Goal: Task Accomplishment & Management: Use online tool/utility

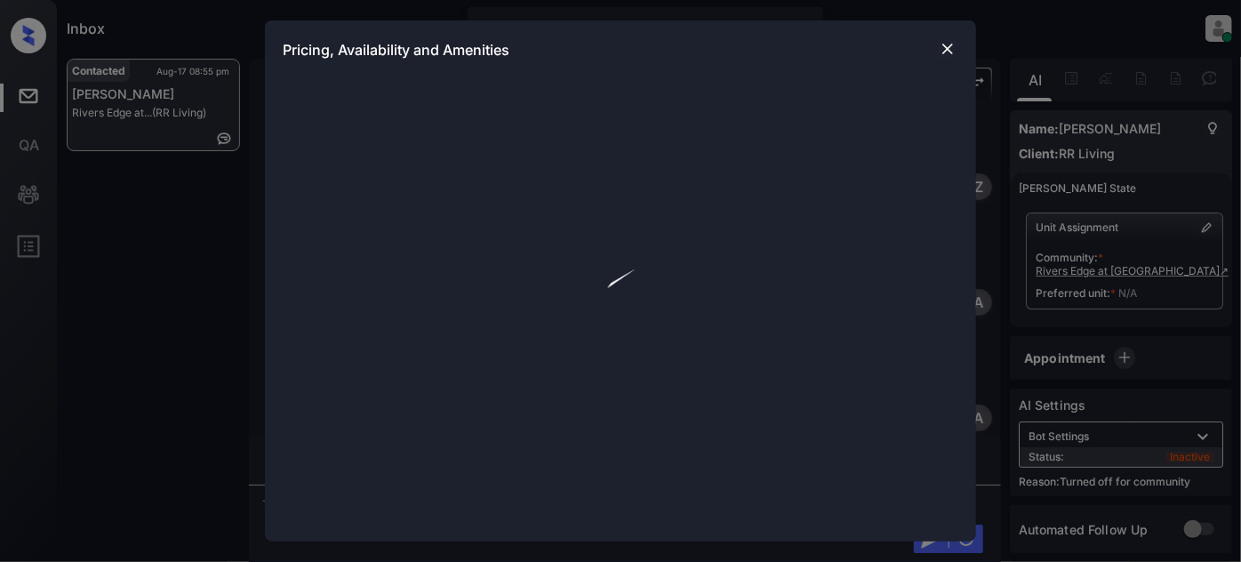
scroll to position [955, 0]
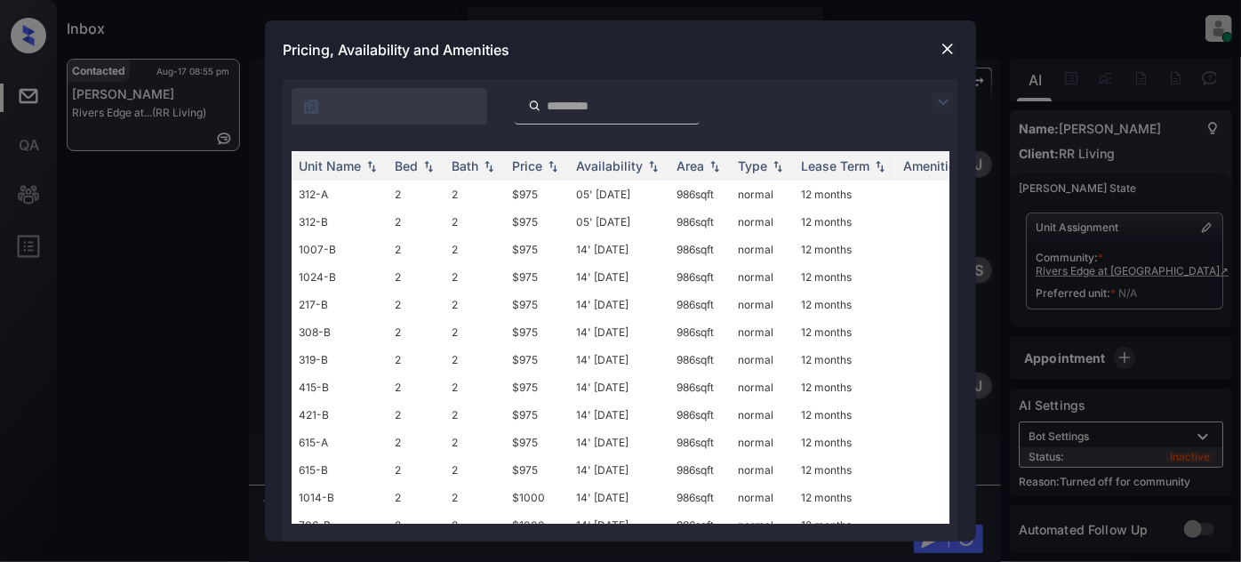
click at [942, 97] on img at bounding box center [942, 102] width 21 height 21
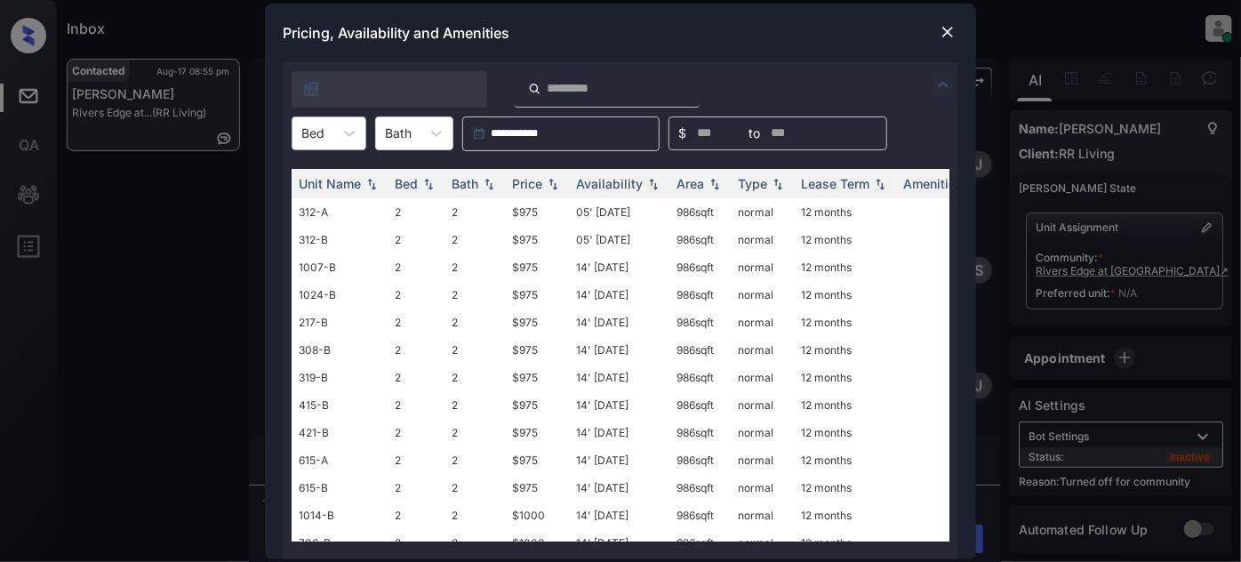
click at [322, 131] on div at bounding box center [312, 133] width 23 height 19
click at [315, 197] on div "3" at bounding box center [328, 209] width 75 height 32
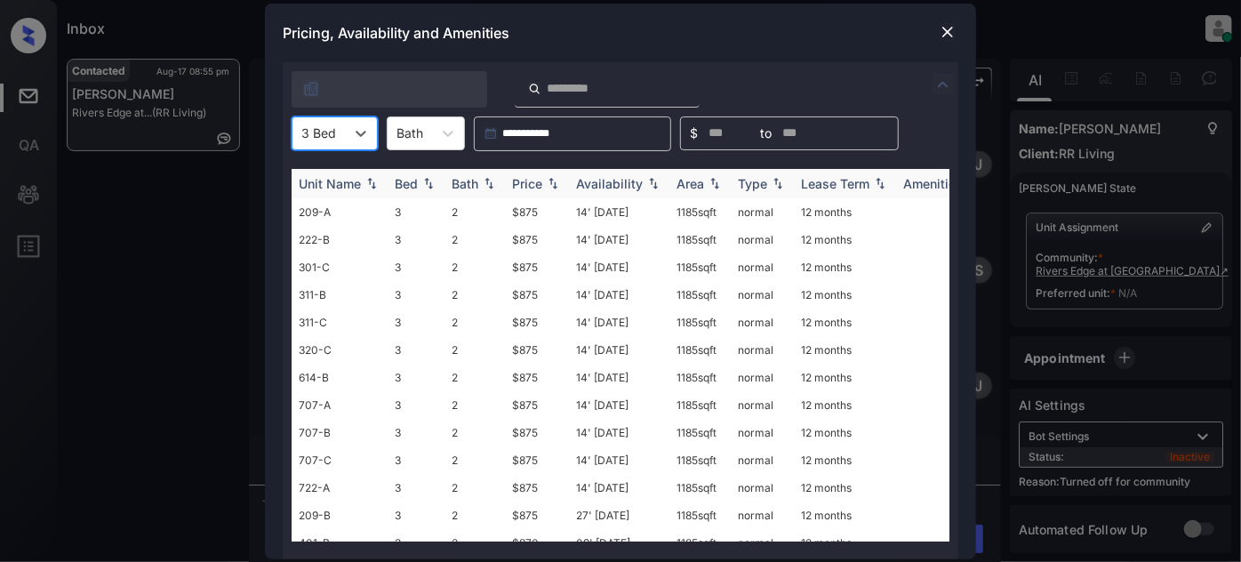
click at [531, 180] on div "Price" at bounding box center [527, 183] width 30 height 15
click at [605, 215] on td "14' [DATE]" at bounding box center [619, 212] width 100 height 28
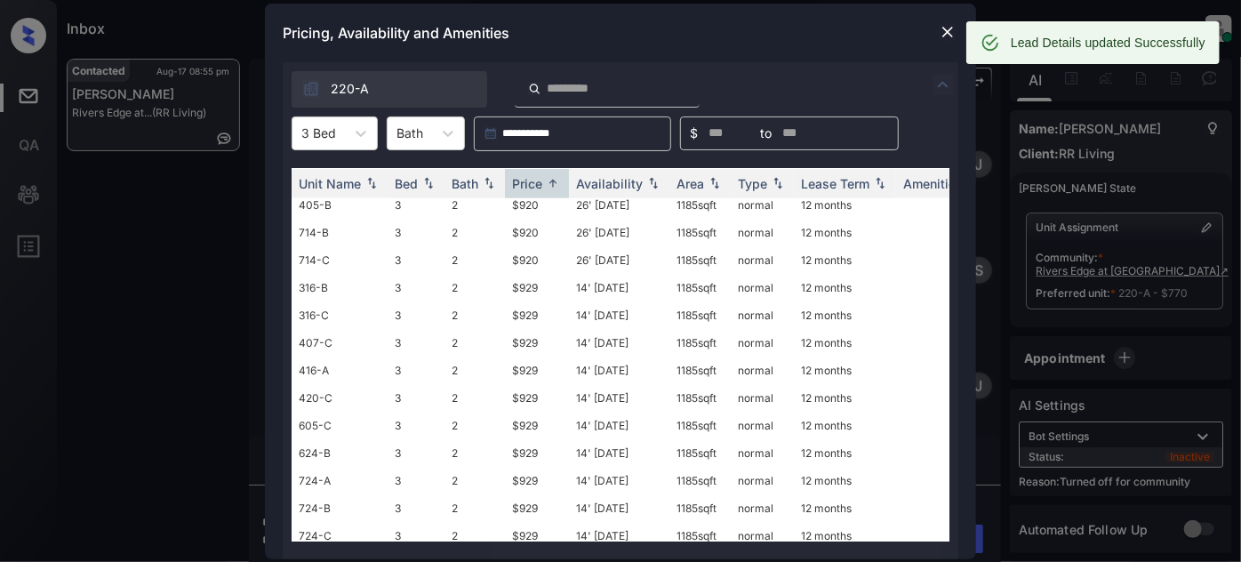
scroll to position [569, 0]
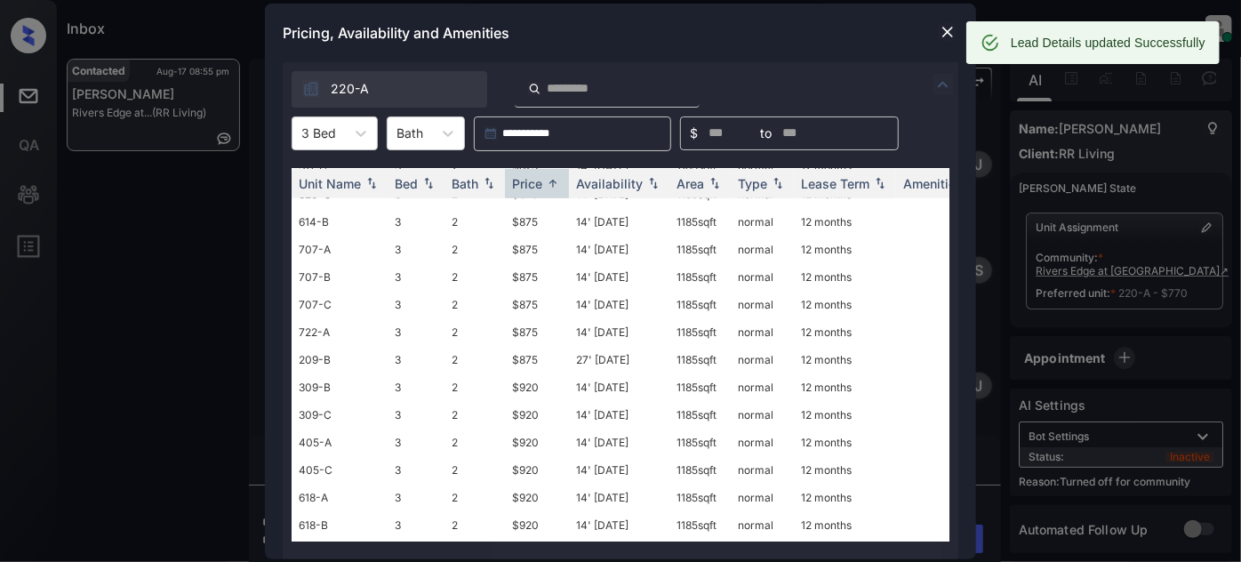
click at [944, 41] on div at bounding box center [947, 31] width 21 height 21
